Goal: Navigation & Orientation: Find specific page/section

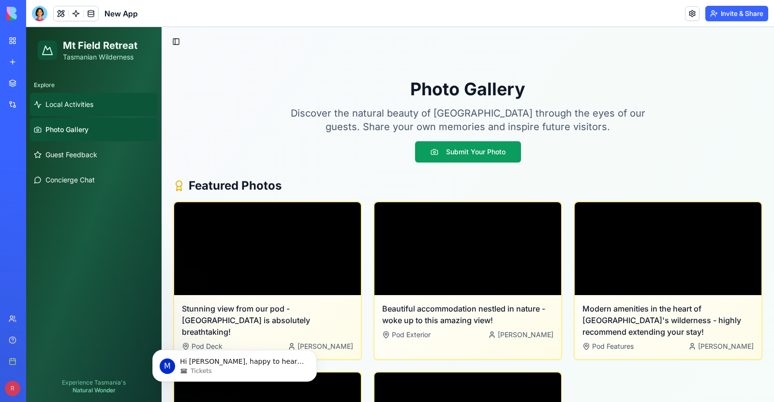
click at [64, 98] on link "Local Activities" at bounding box center [94, 104] width 128 height 23
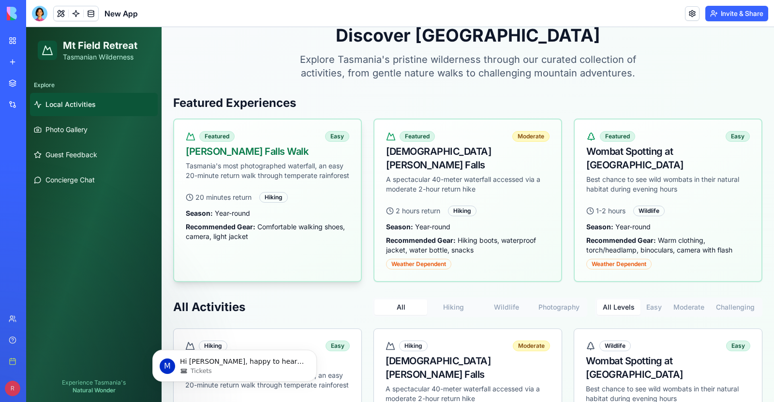
scroll to position [40, 0]
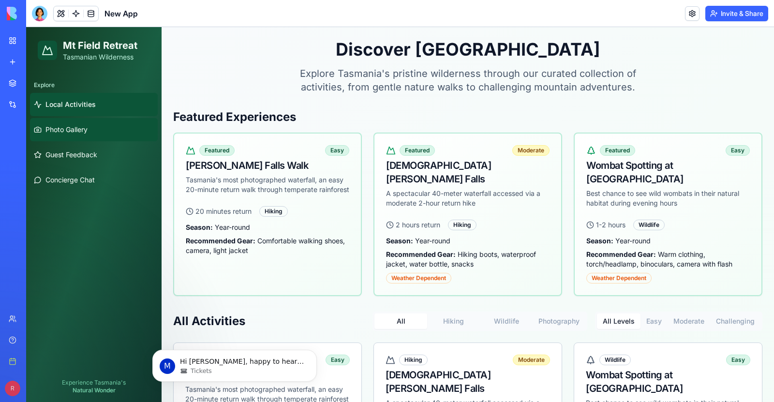
click at [60, 132] on span "Photo Gallery" at bounding box center [66, 130] width 42 height 10
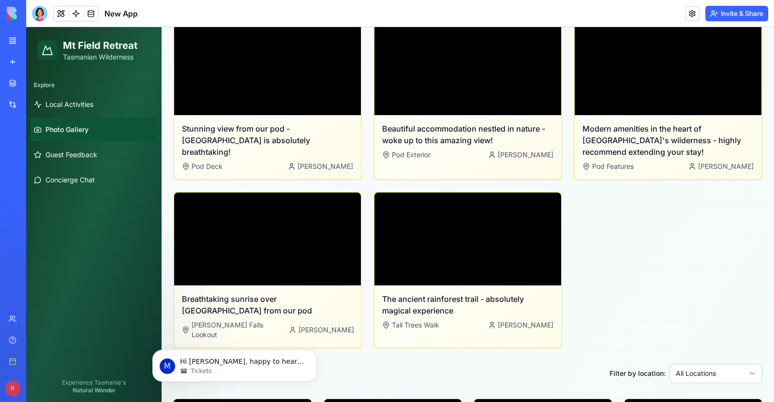
scroll to position [187, 0]
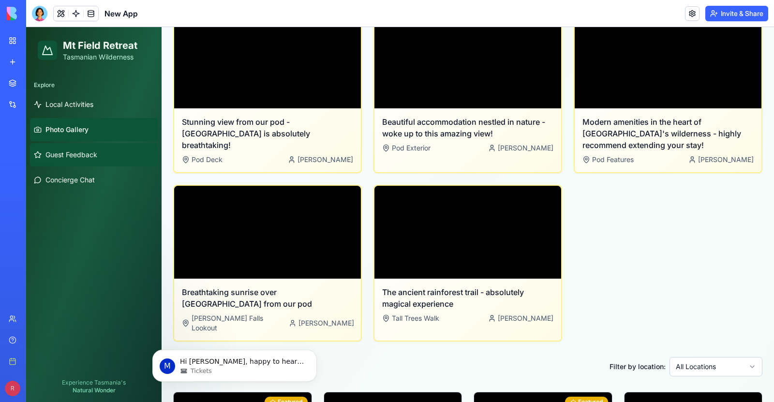
click at [60, 156] on span "Guest Feedback" at bounding box center [71, 155] width 52 height 10
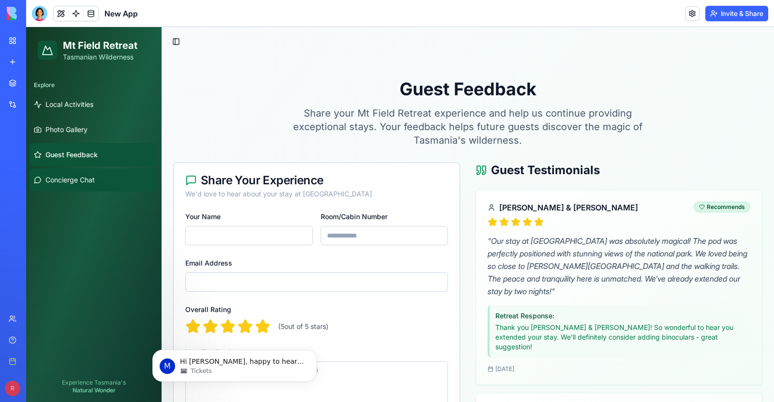
click at [81, 182] on span "Concierge Chat" at bounding box center [69, 180] width 49 height 10
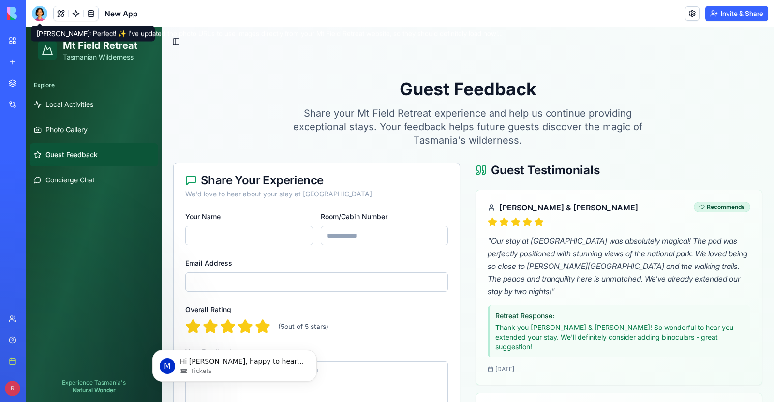
click at [42, 15] on div at bounding box center [39, 13] width 15 height 15
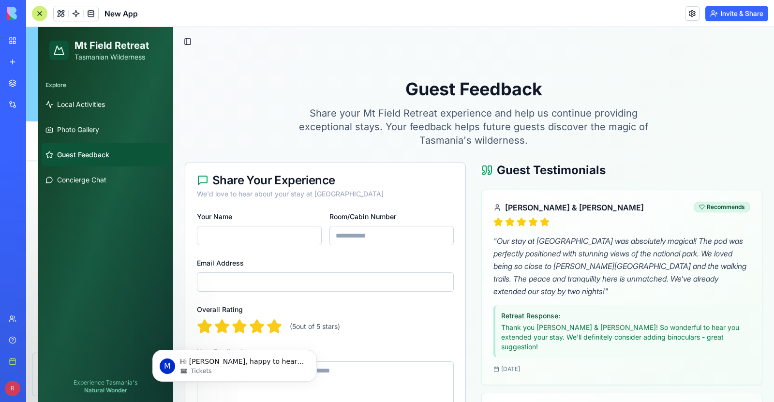
scroll to position [3636, 0]
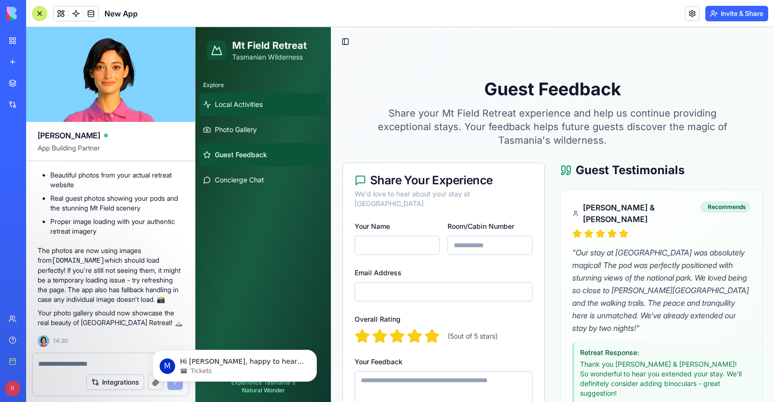
click at [231, 106] on span "Local Activities" at bounding box center [239, 105] width 48 height 10
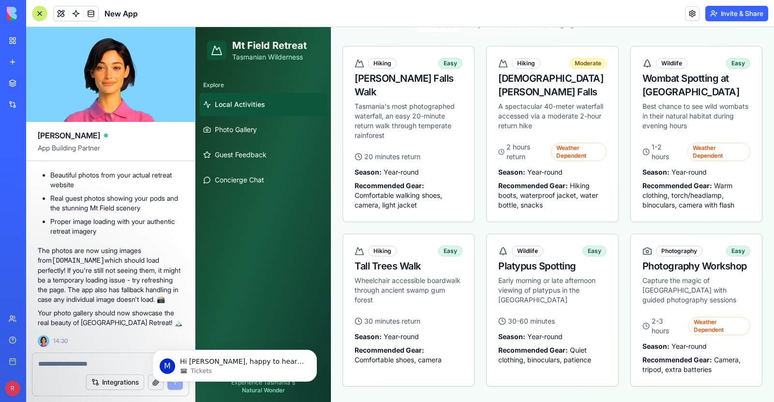
scroll to position [627, 0]
click at [237, 132] on span "Photo Gallery" at bounding box center [236, 130] width 42 height 10
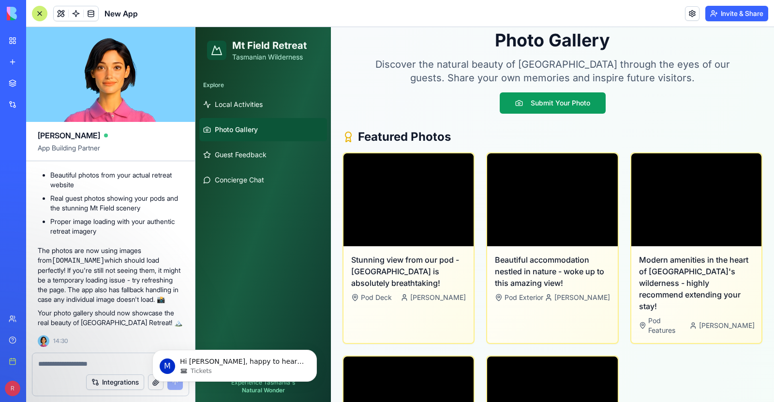
scroll to position [627, 0]
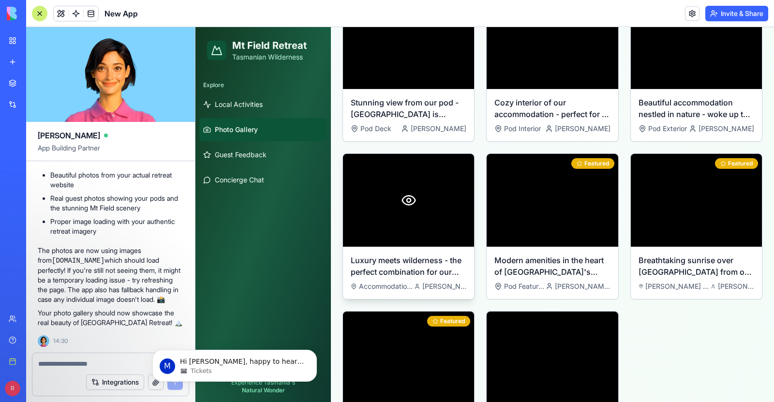
click at [407, 198] on circle at bounding box center [409, 200] width 4 height 4
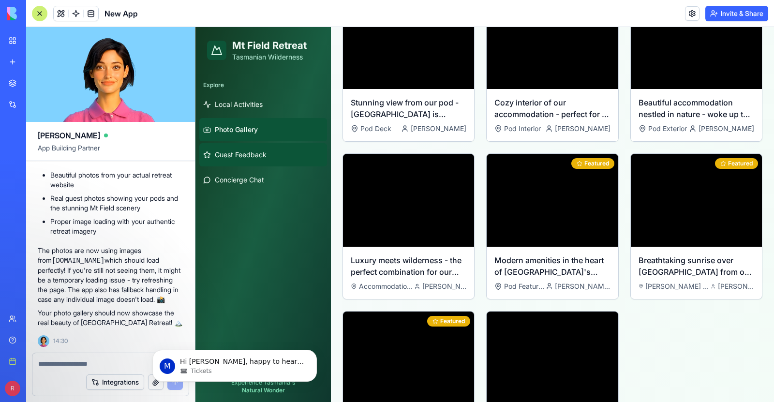
click at [242, 157] on span "Guest Feedback" at bounding box center [241, 155] width 52 height 10
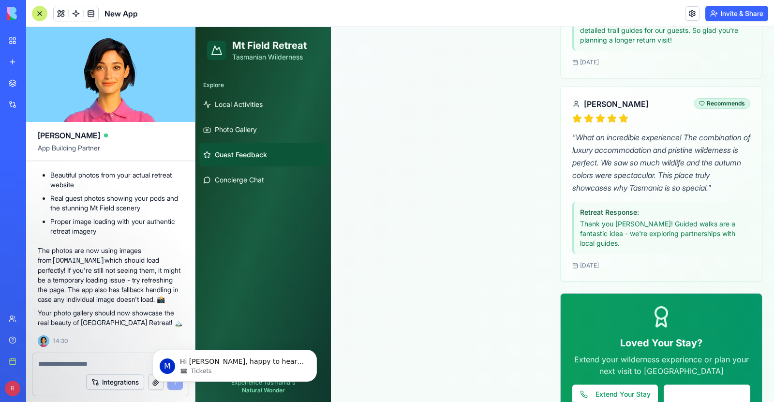
scroll to position [589, 0]
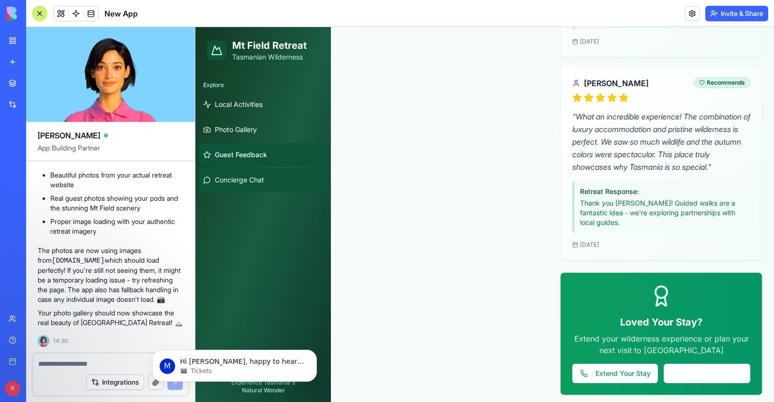
click at [230, 180] on span "Concierge Chat" at bounding box center [239, 180] width 49 height 10
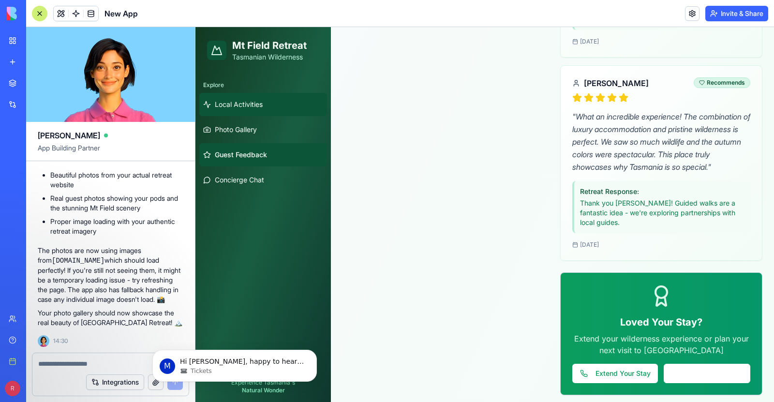
click at [233, 106] on span "Local Activities" at bounding box center [239, 105] width 48 height 10
